Goal: Information Seeking & Learning: Check status

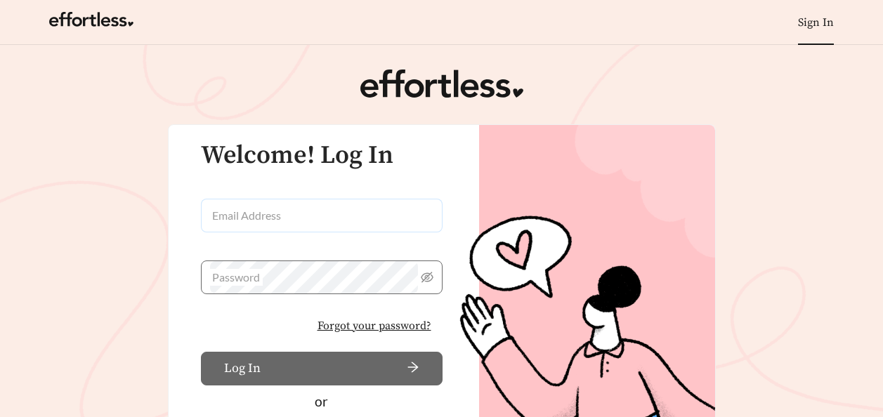
click at [248, 210] on input "Email Address" at bounding box center [322, 216] width 242 height 34
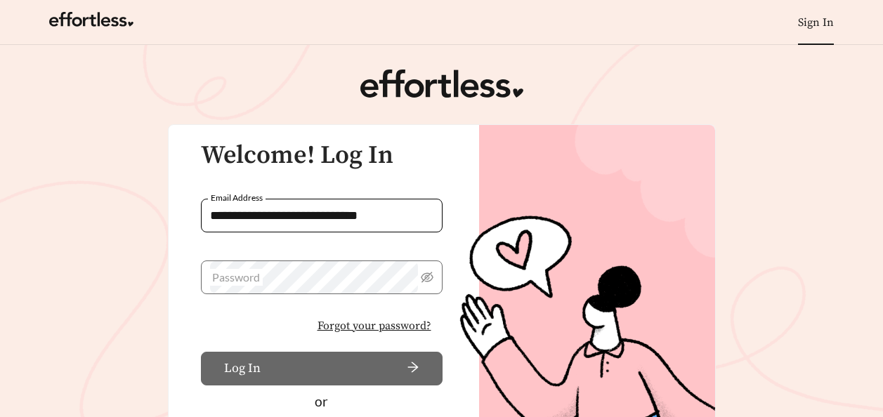
type input "**********"
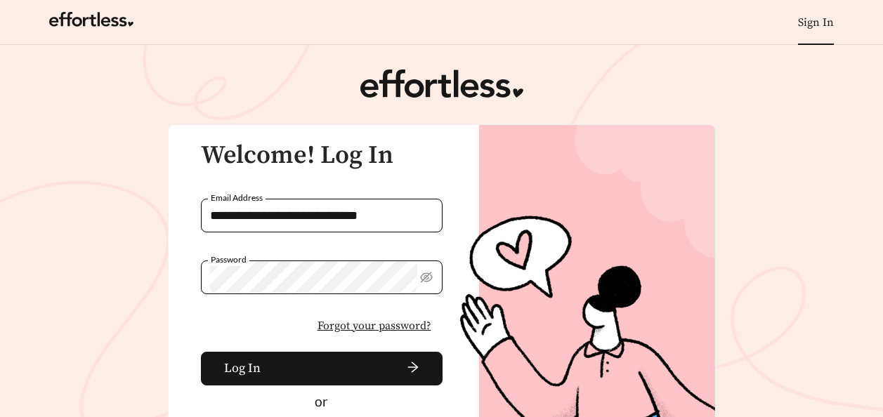
click at [201, 352] on button "Log In" at bounding box center [322, 369] width 242 height 34
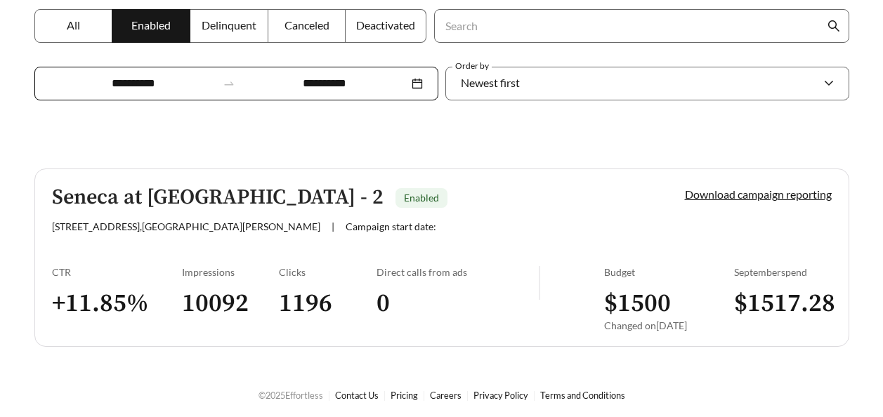
scroll to position [269, 0]
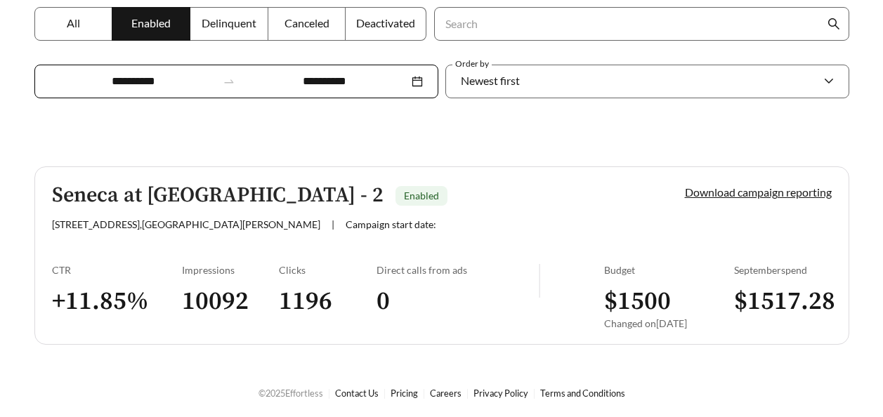
click at [81, 26] on label "All" at bounding box center [73, 24] width 79 height 34
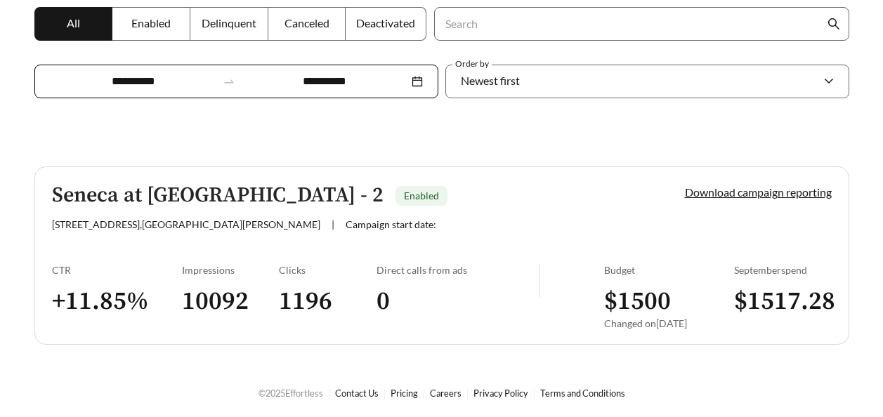
click at [159, 21] on span "Enabled" at bounding box center [150, 22] width 39 height 13
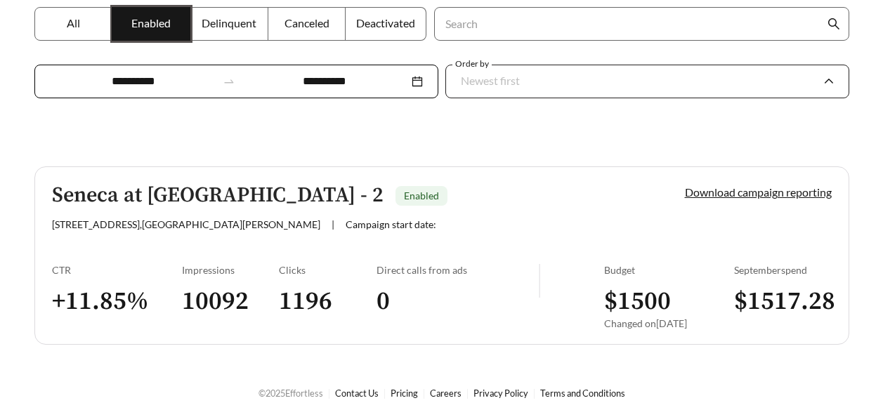
click at [832, 80] on span "Newest first" at bounding box center [647, 82] width 373 height 32
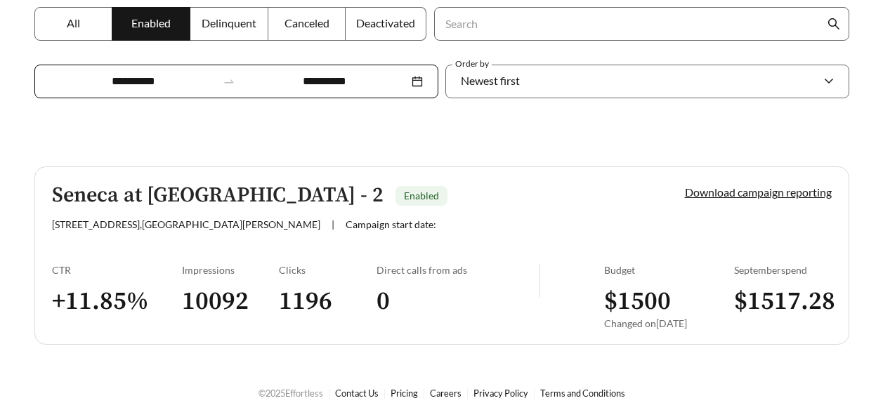
click at [228, 22] on span "Delinquent" at bounding box center [229, 22] width 55 height 13
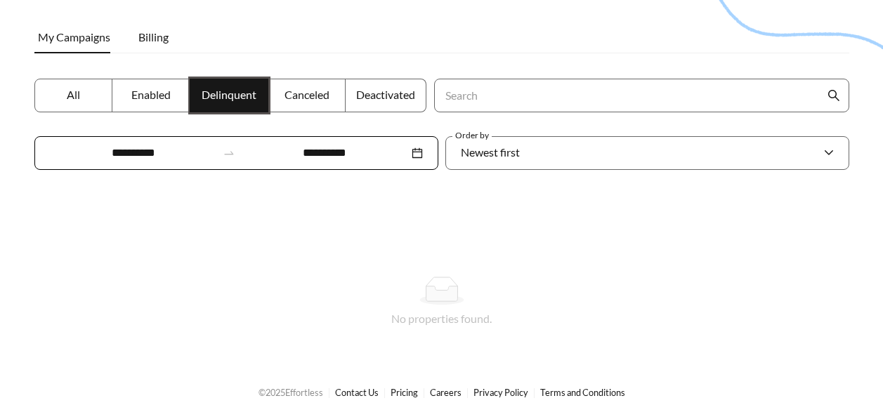
scroll to position [197, 0]
click at [311, 93] on span "Canceled" at bounding box center [306, 94] width 45 height 13
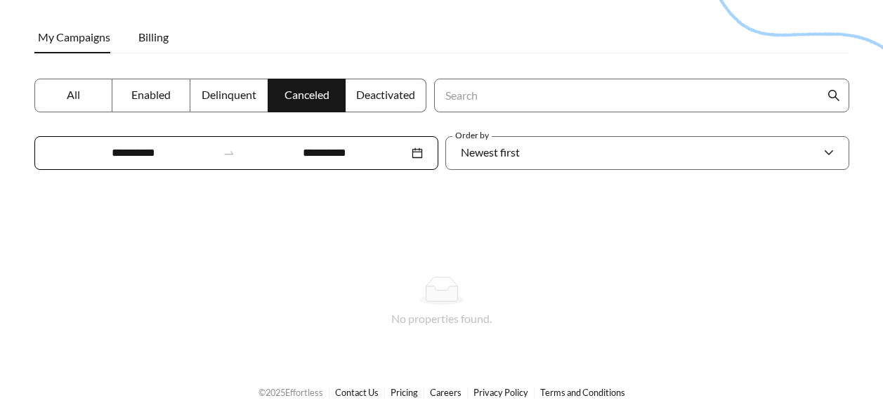
click at [402, 90] on span "Deactivated" at bounding box center [385, 94] width 59 height 13
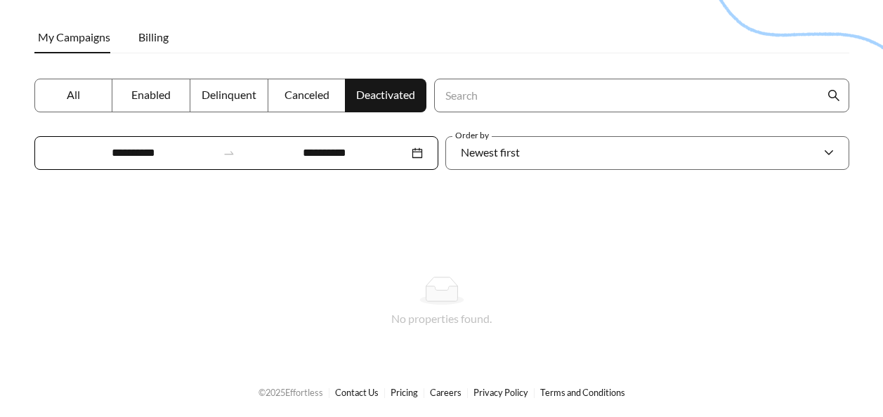
click at [65, 93] on label "All" at bounding box center [73, 96] width 79 height 34
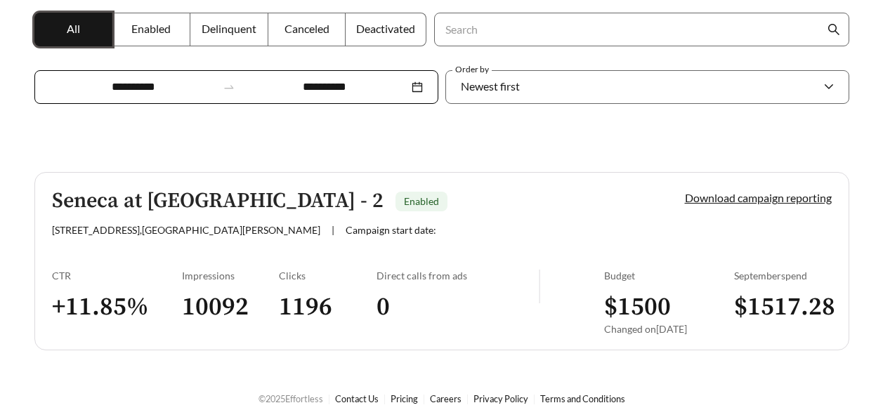
scroll to position [269, 0]
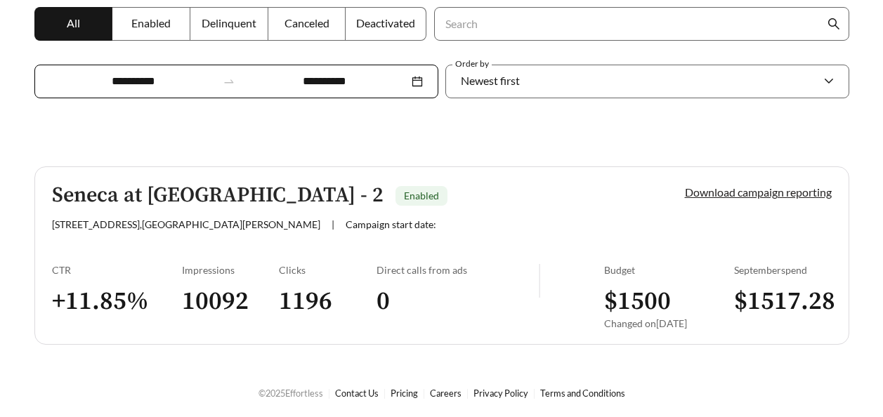
click at [769, 192] on link "Download campaign reporting" at bounding box center [758, 191] width 147 height 13
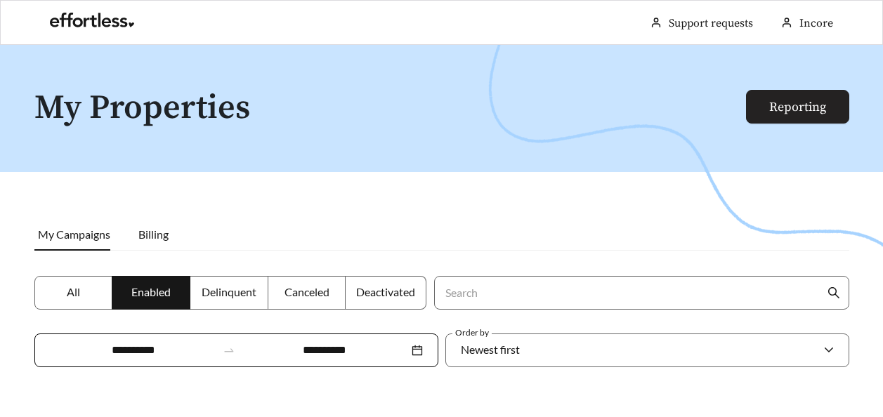
click at [810, 105] on link "Reporting" at bounding box center [797, 107] width 57 height 16
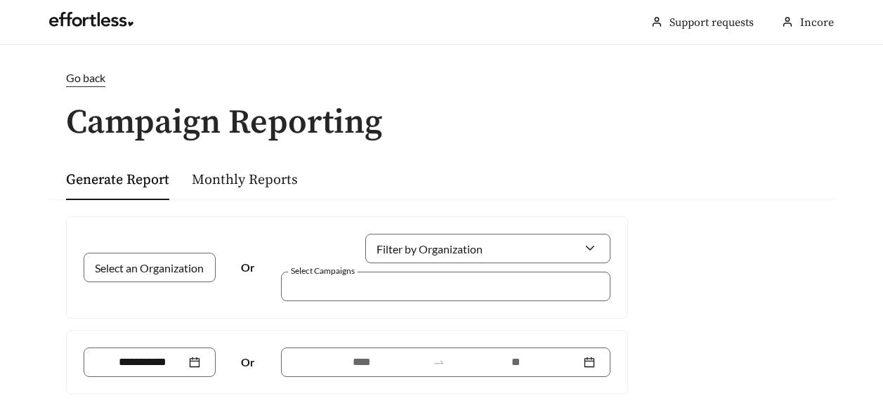
scroll to position [177, 0]
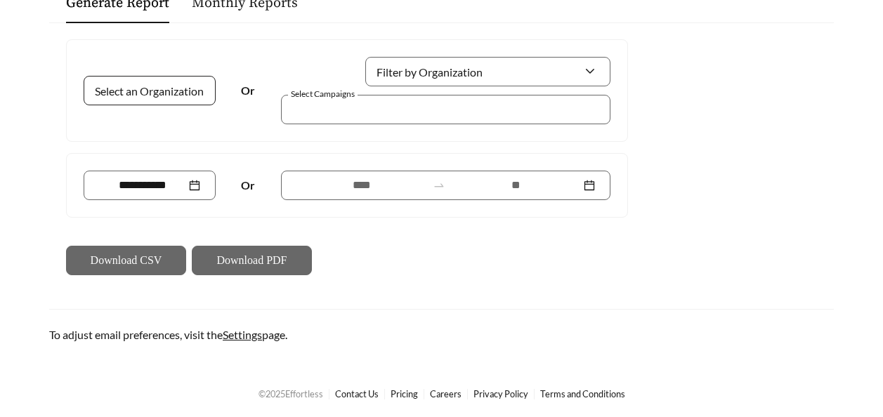
click at [174, 93] on input "Select an Organization" at bounding box center [144, 91] width 90 height 28
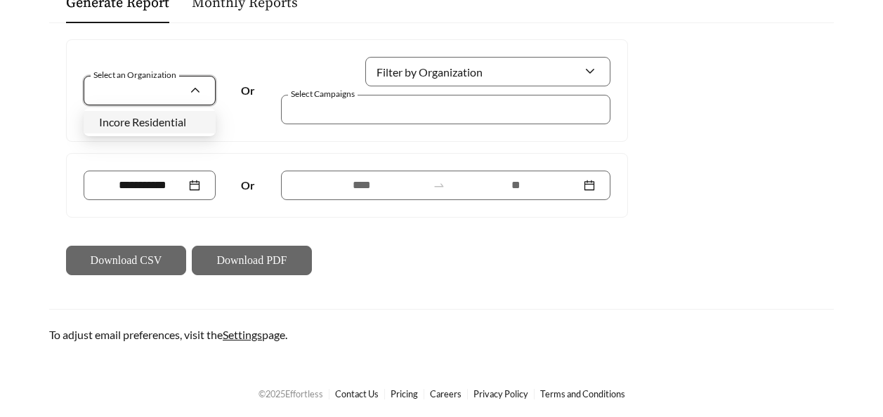
click at [169, 124] on span "Incore Residential" at bounding box center [142, 121] width 87 height 13
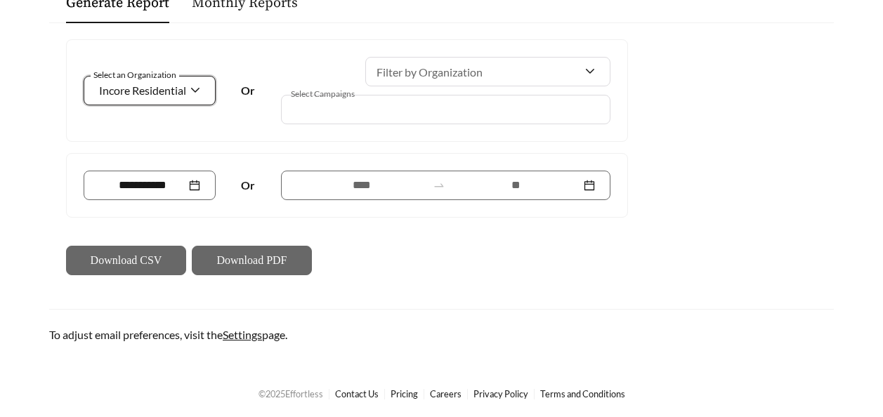
click at [593, 70] on div at bounding box center [487, 71] width 245 height 29
click at [594, 71] on div at bounding box center [487, 71] width 245 height 29
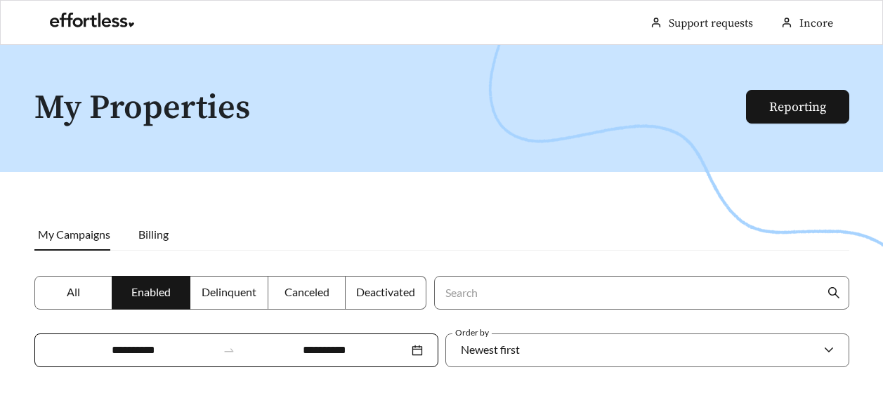
click at [65, 296] on label "All" at bounding box center [73, 293] width 79 height 34
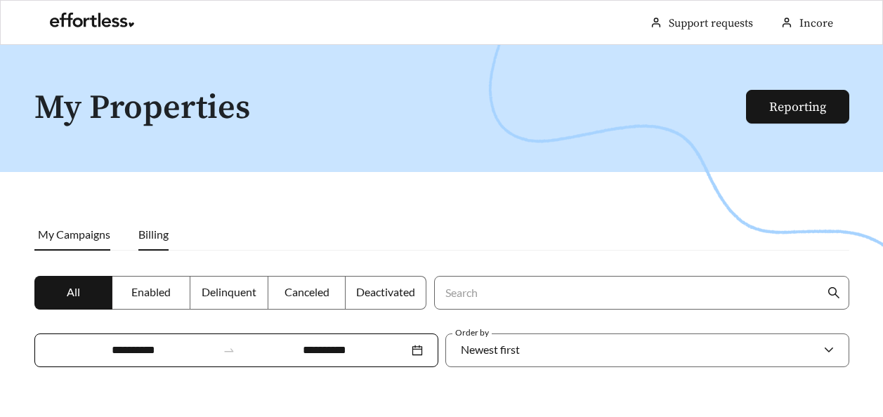
click at [152, 228] on span "Billing" at bounding box center [153, 234] width 30 height 13
click at [72, 289] on span "All" at bounding box center [73, 291] width 13 height 13
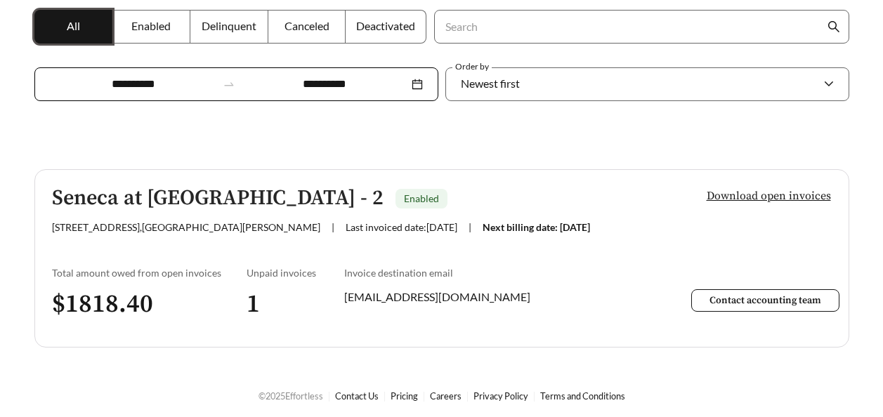
scroll to position [269, 0]
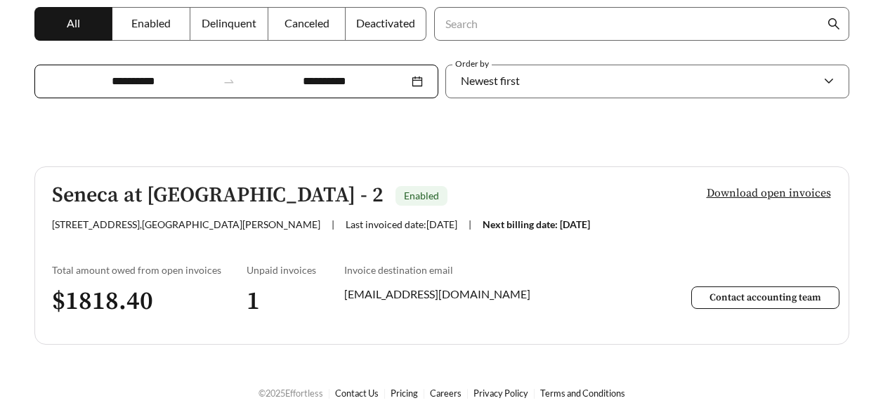
click at [404, 191] on span "Enabled" at bounding box center [421, 196] width 35 height 12
